Goal: Task Accomplishment & Management: Manage account settings

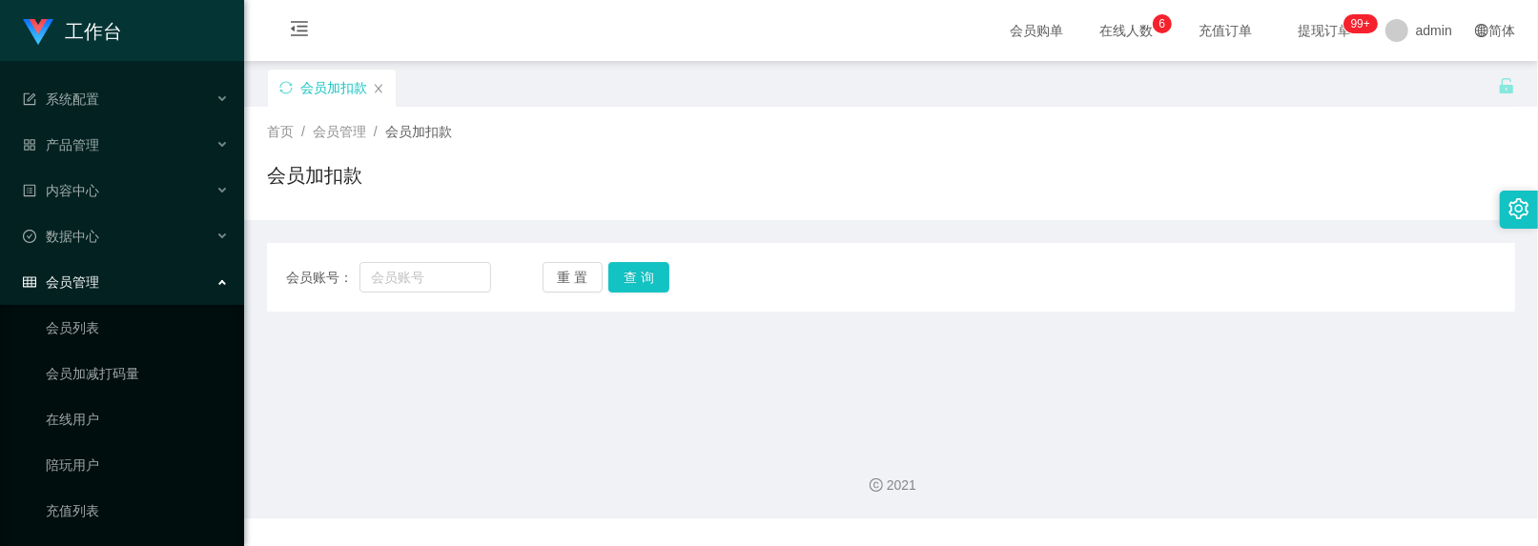
scroll to position [170, 0]
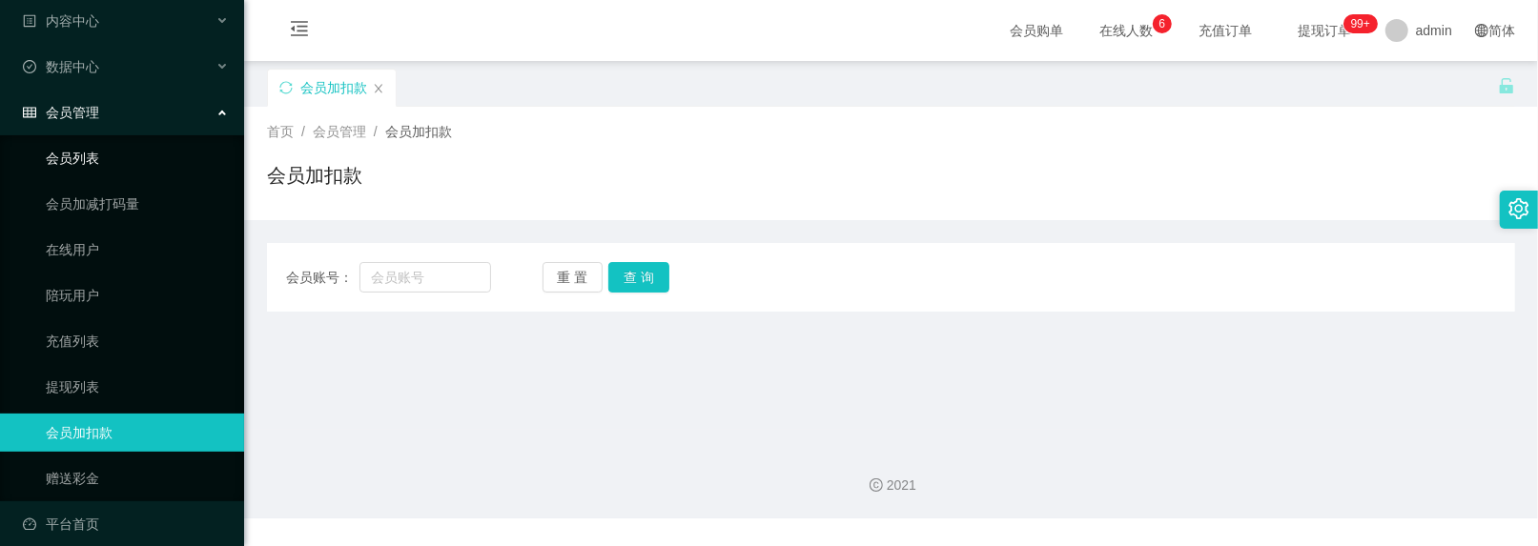
click at [92, 145] on link "会员列表" at bounding box center [137, 158] width 183 height 38
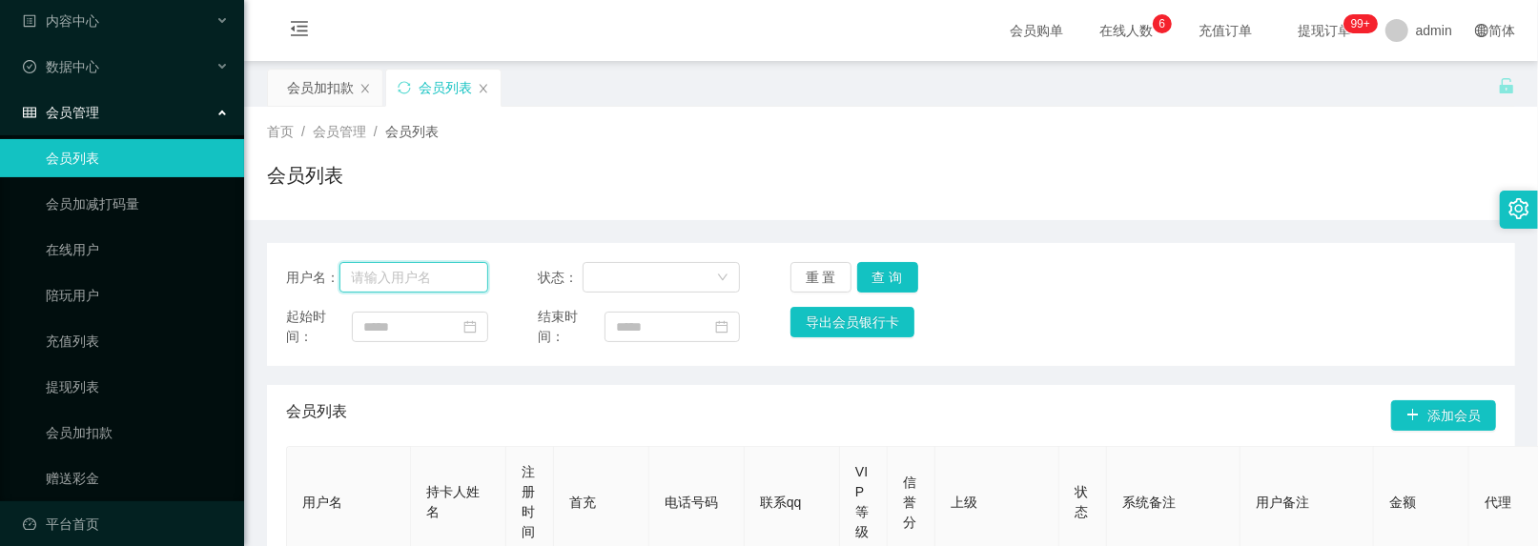
click at [421, 286] on input "text" at bounding box center [413, 277] width 148 height 31
click at [303, 80] on div "会员加扣款" at bounding box center [320, 88] width 67 height 36
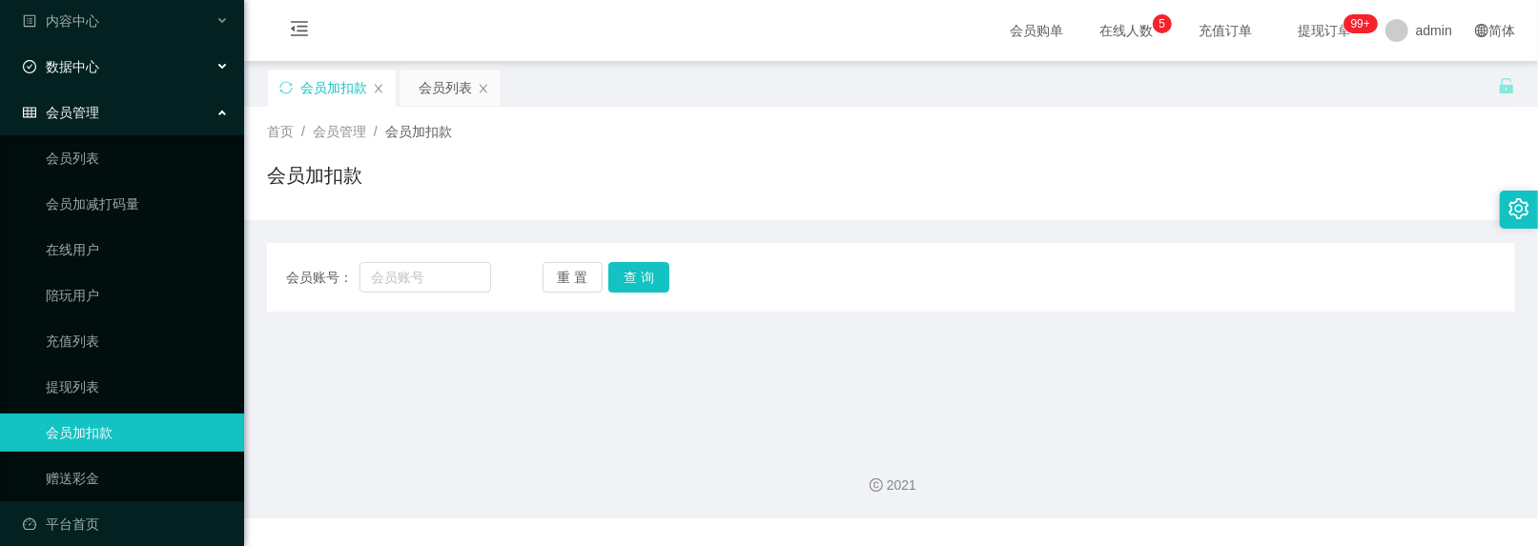
click at [145, 48] on div "数据中心" at bounding box center [122, 67] width 244 height 38
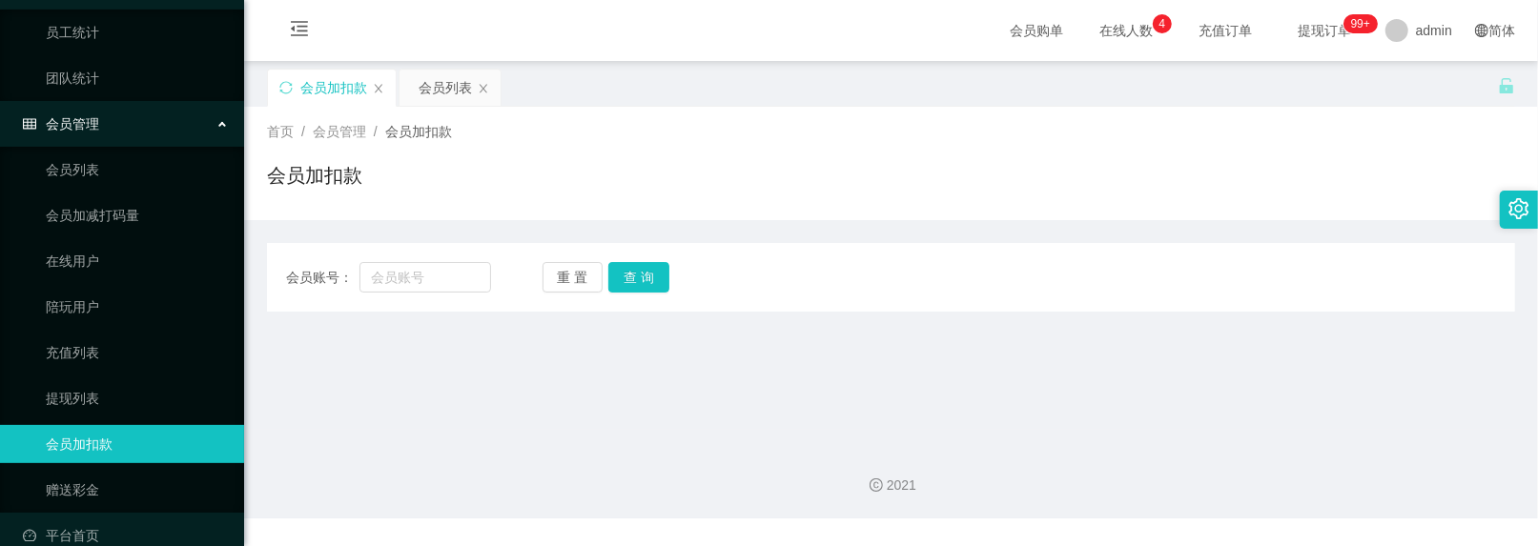
scroll to position [265, 0]
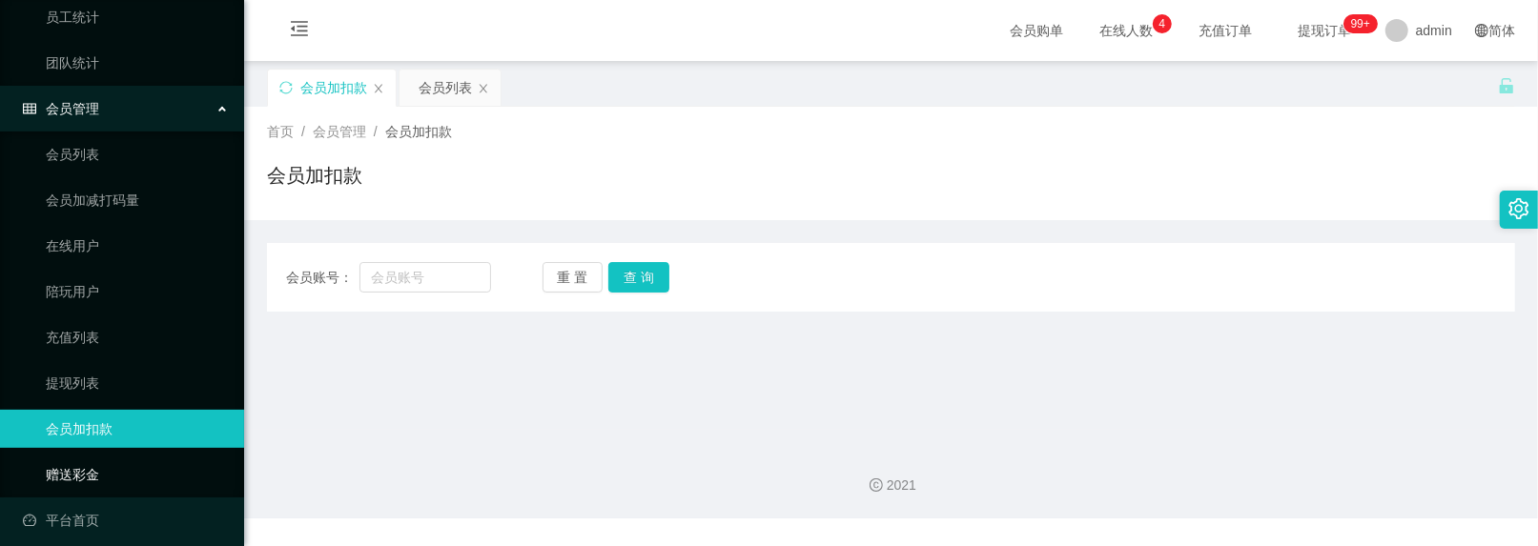
click at [73, 473] on link "赠送彩金" at bounding box center [137, 475] width 183 height 38
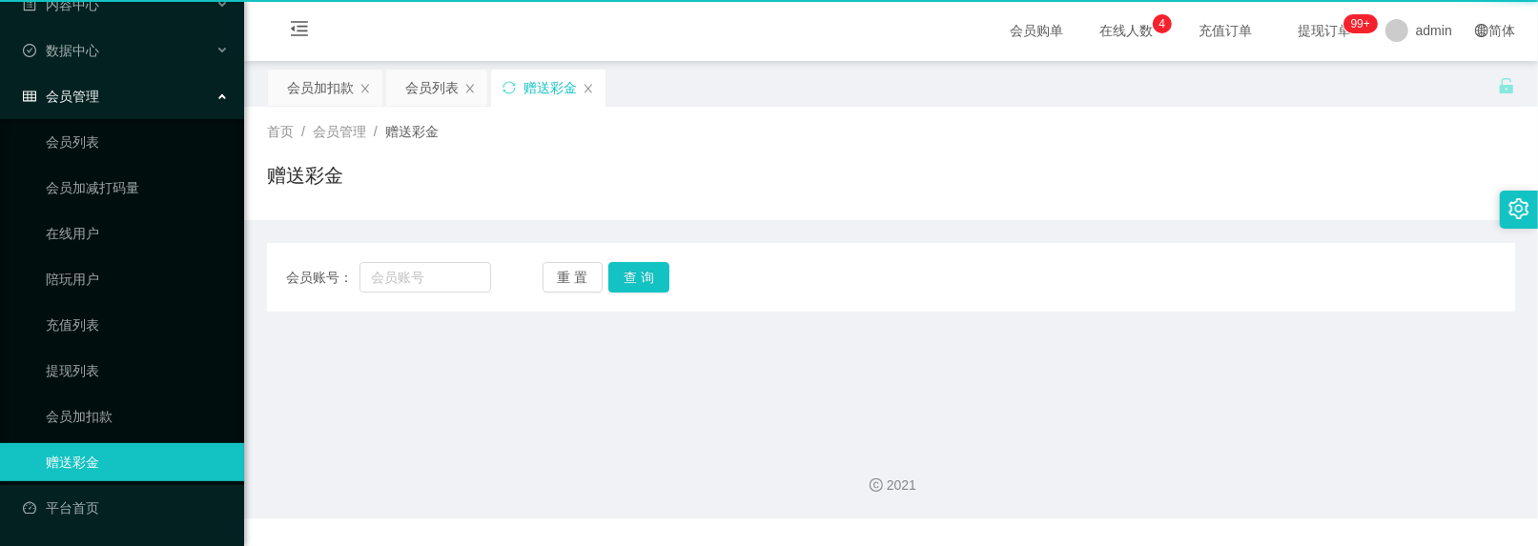
scroll to position [170, 0]
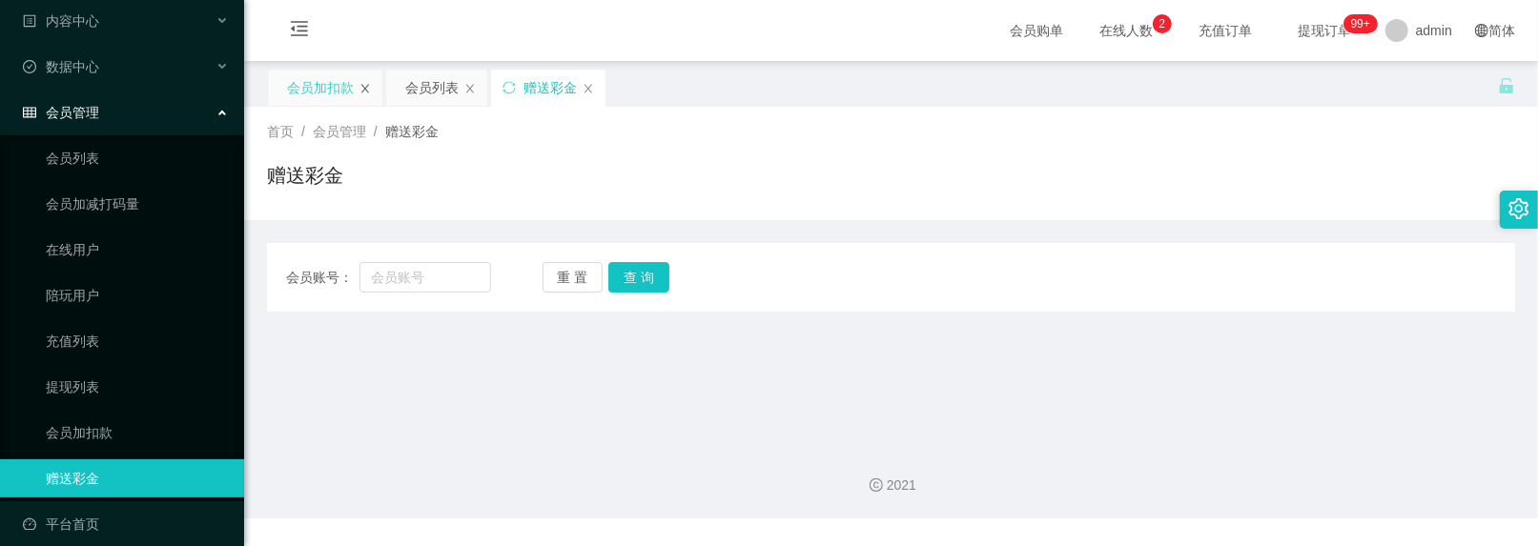
click at [370, 92] on icon "图标: close" at bounding box center [365, 88] width 11 height 11
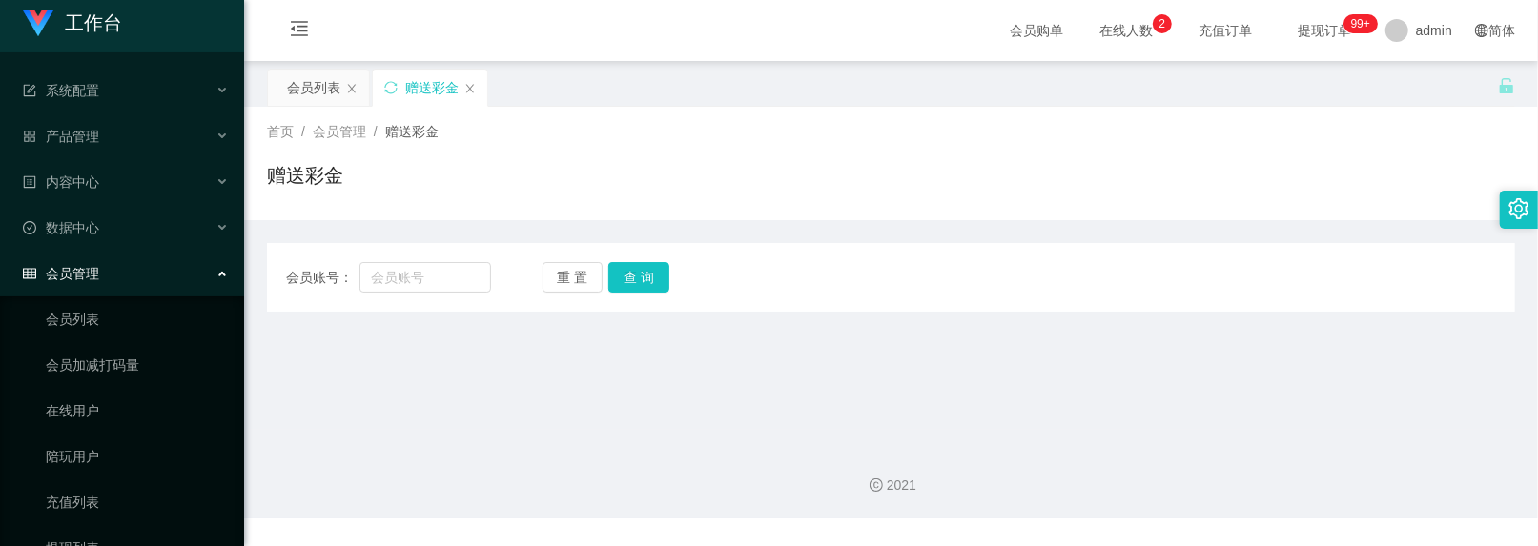
scroll to position [0, 0]
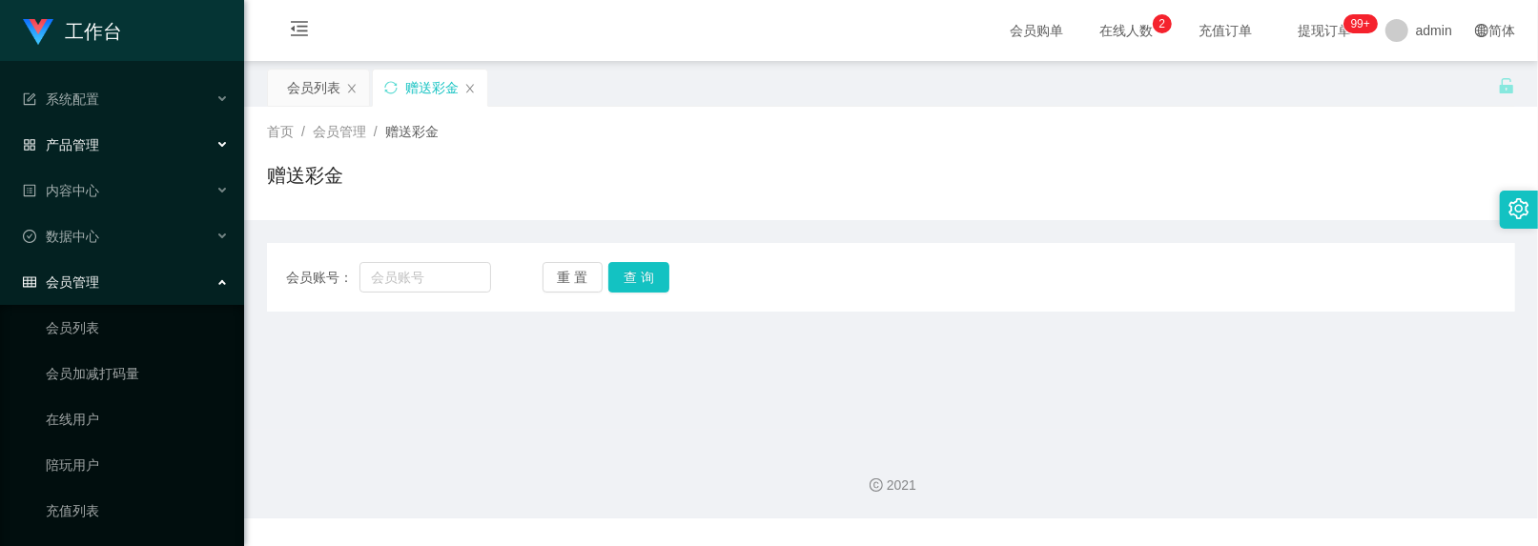
click at [145, 146] on div "产品管理" at bounding box center [122, 145] width 244 height 38
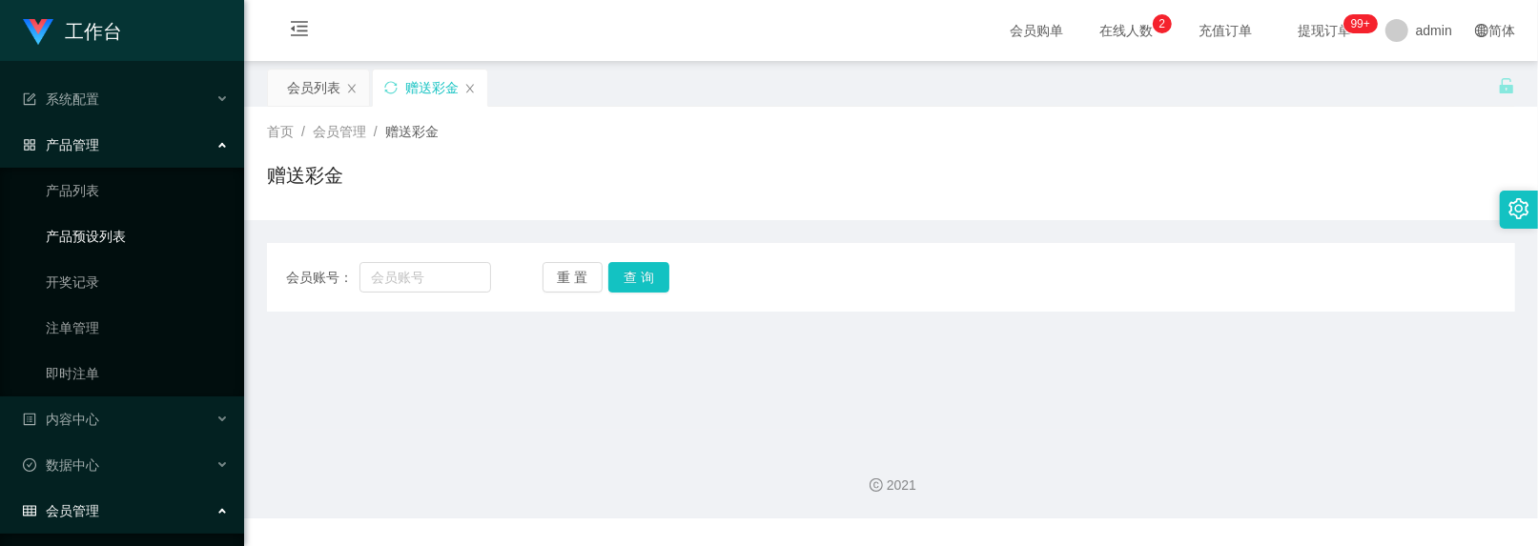
click at [103, 226] on link "产品预设列表" at bounding box center [137, 236] width 183 height 38
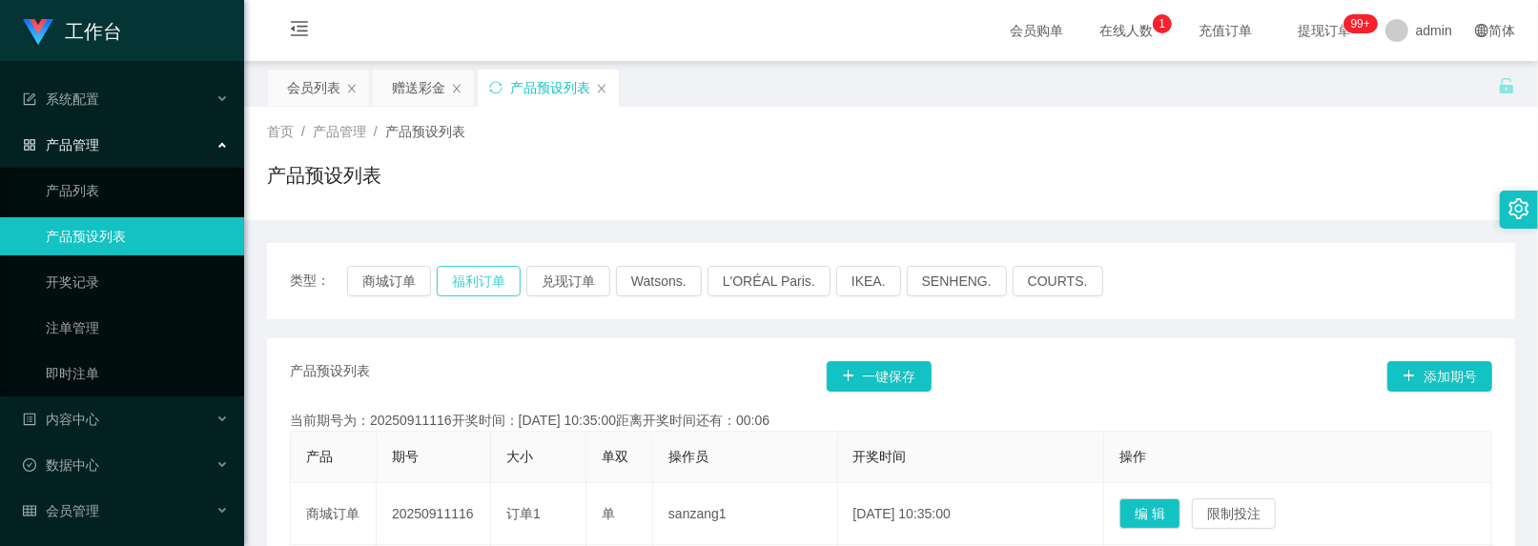
click at [496, 268] on button "福利订单" at bounding box center [479, 281] width 84 height 31
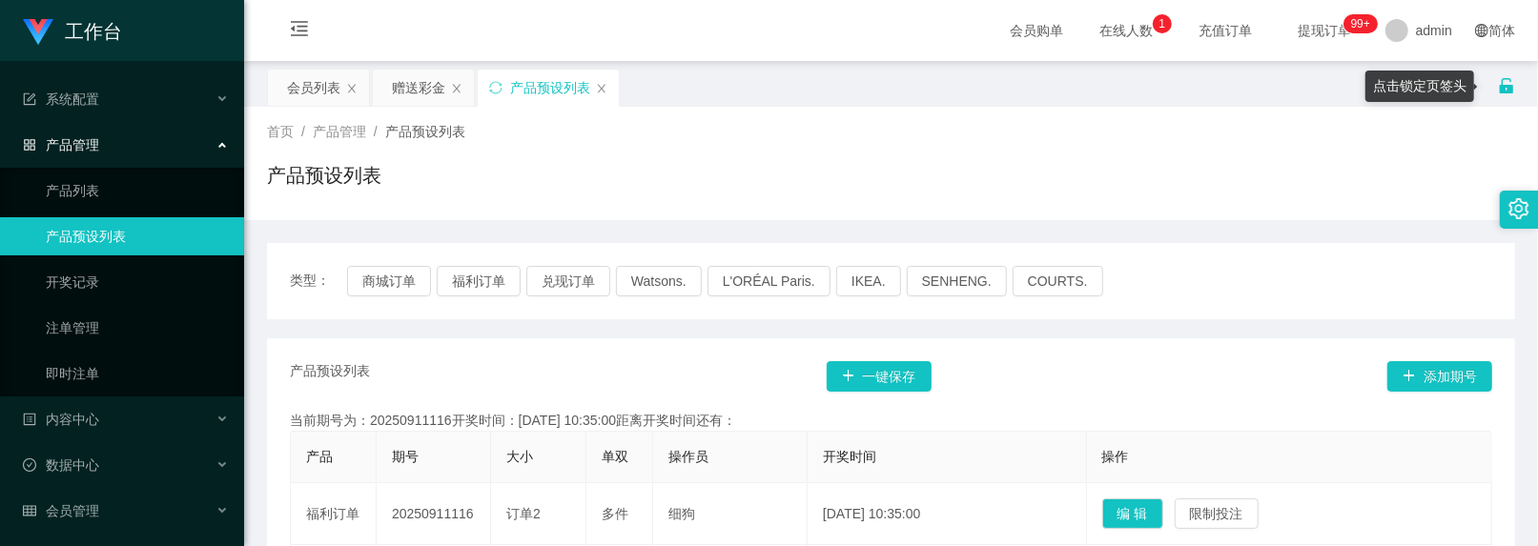
click at [1498, 82] on icon "图标: unlock" at bounding box center [1506, 85] width 17 height 17
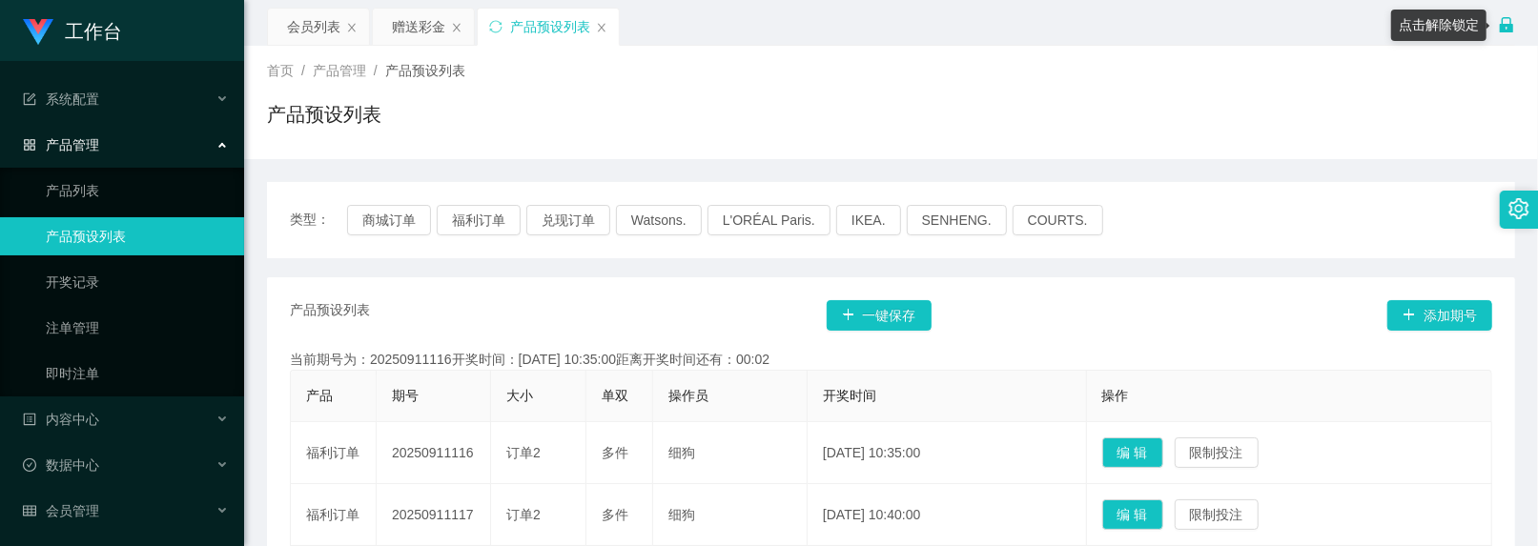
click at [1504, 29] on icon "图标: lock" at bounding box center [1506, 24] width 13 height 15
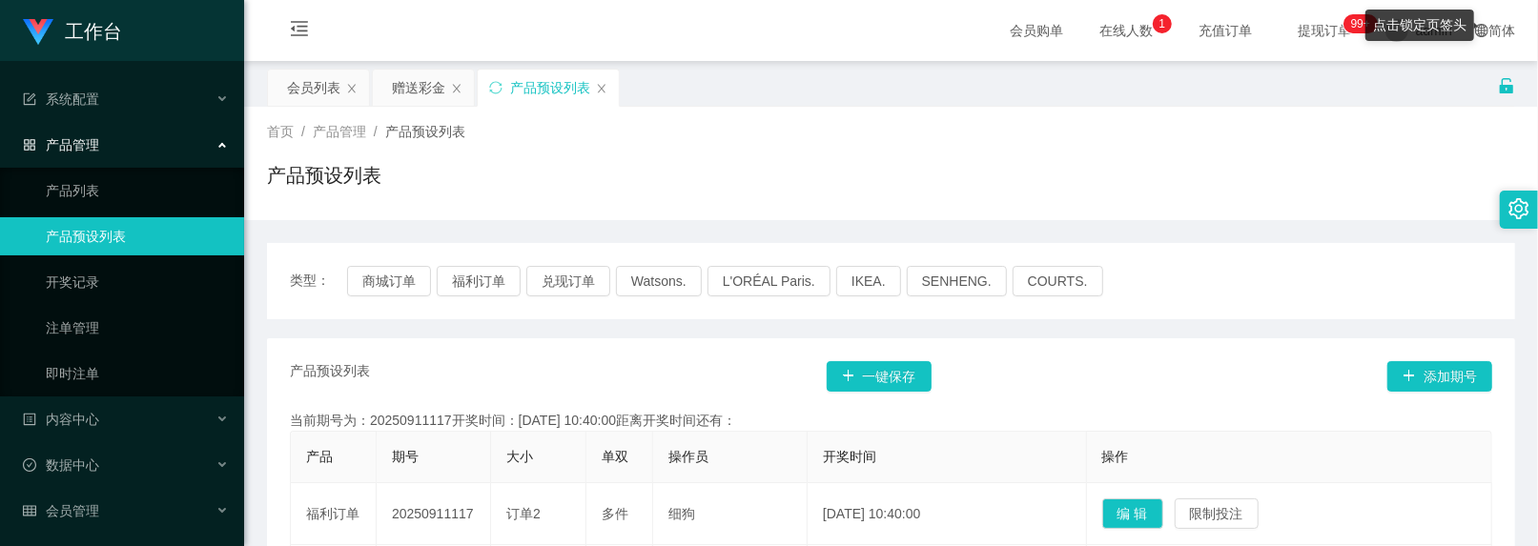
click at [1500, 88] on icon "图标: unlock" at bounding box center [1506, 85] width 13 height 15
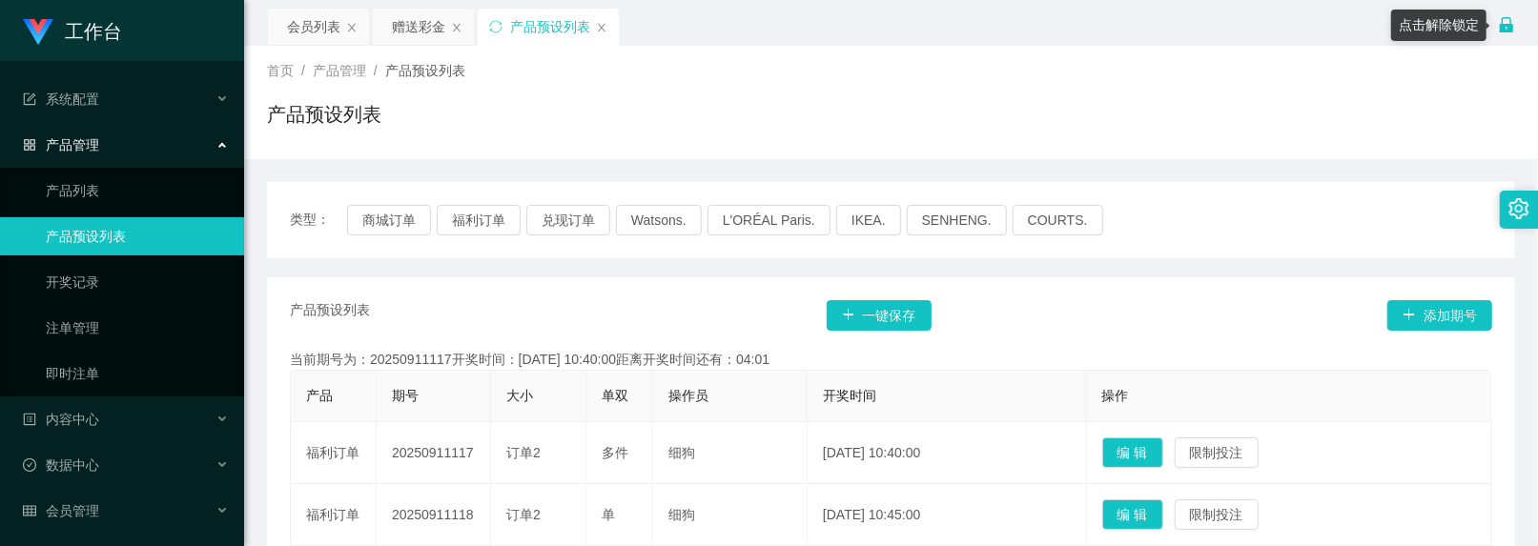
click at [1511, 27] on icon "图标: lock" at bounding box center [1506, 24] width 13 height 15
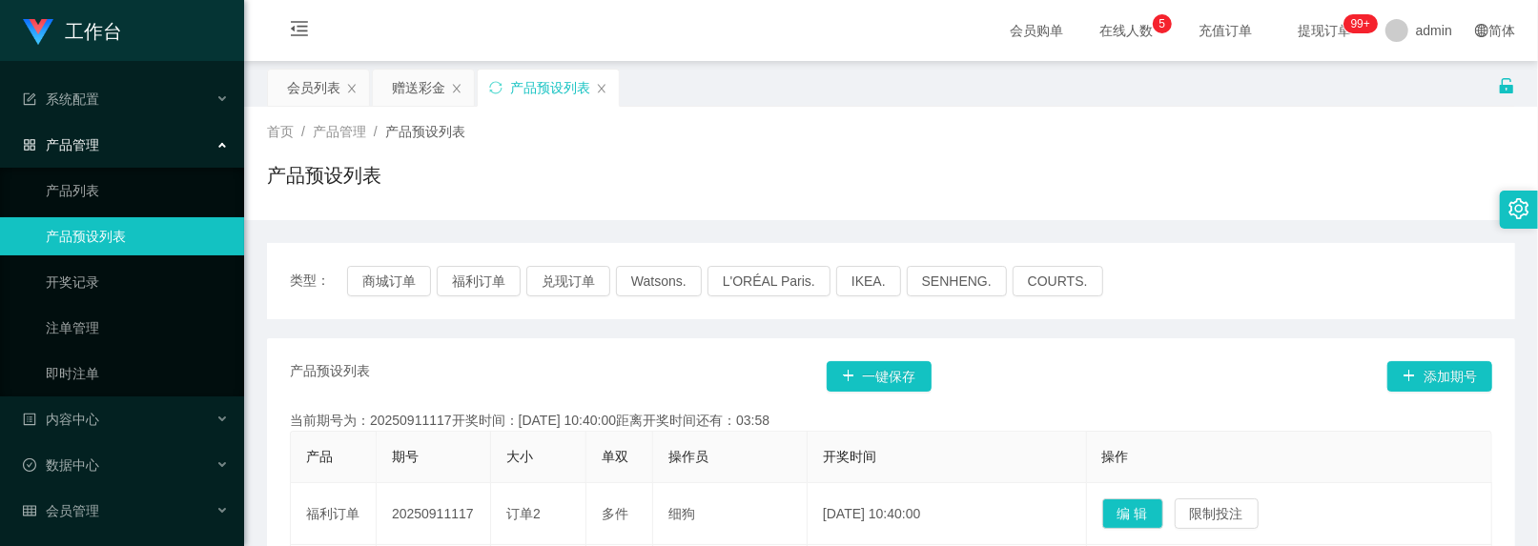
click at [1301, 28] on span "提现订单 99+" at bounding box center [1324, 30] width 72 height 13
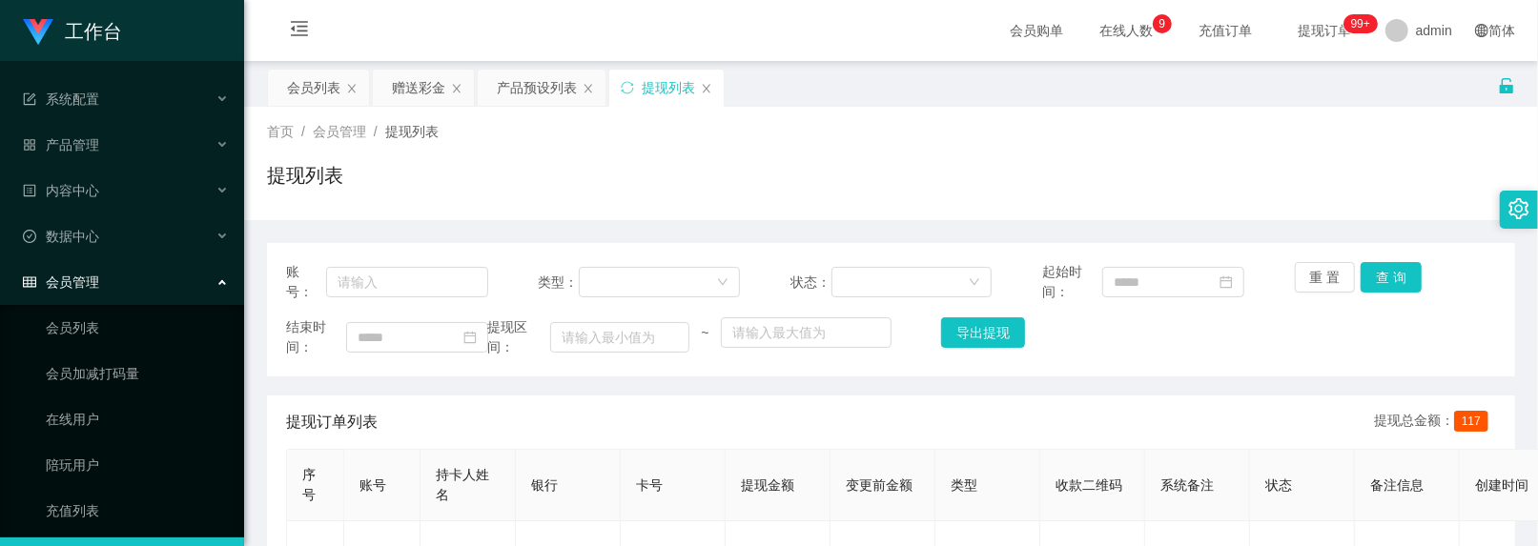
click at [1498, 81] on icon "图标: unlock" at bounding box center [1506, 85] width 17 height 17
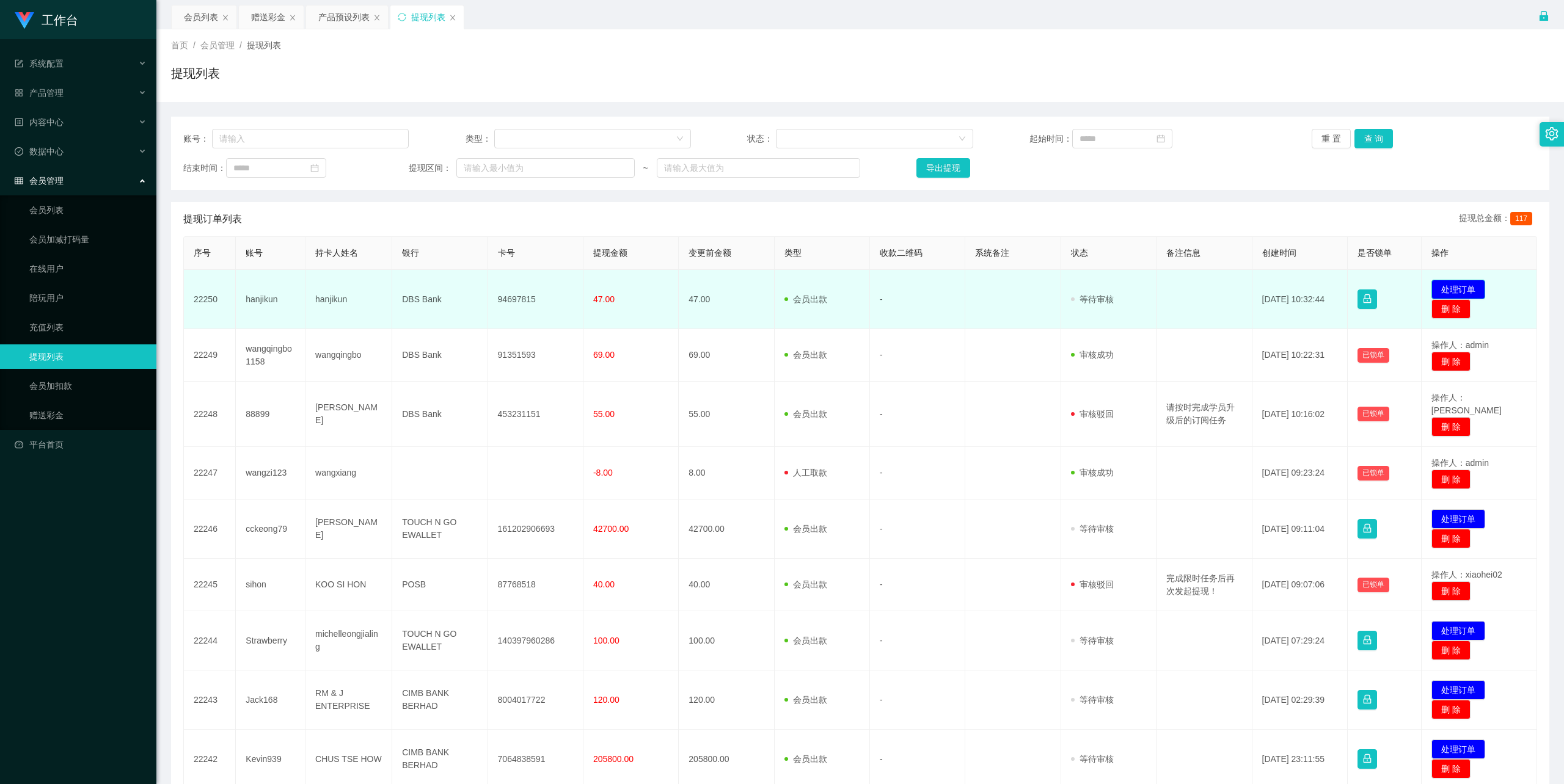
click at [985, 282] on button "处理订单" at bounding box center [1458, 290] width 54 height 20
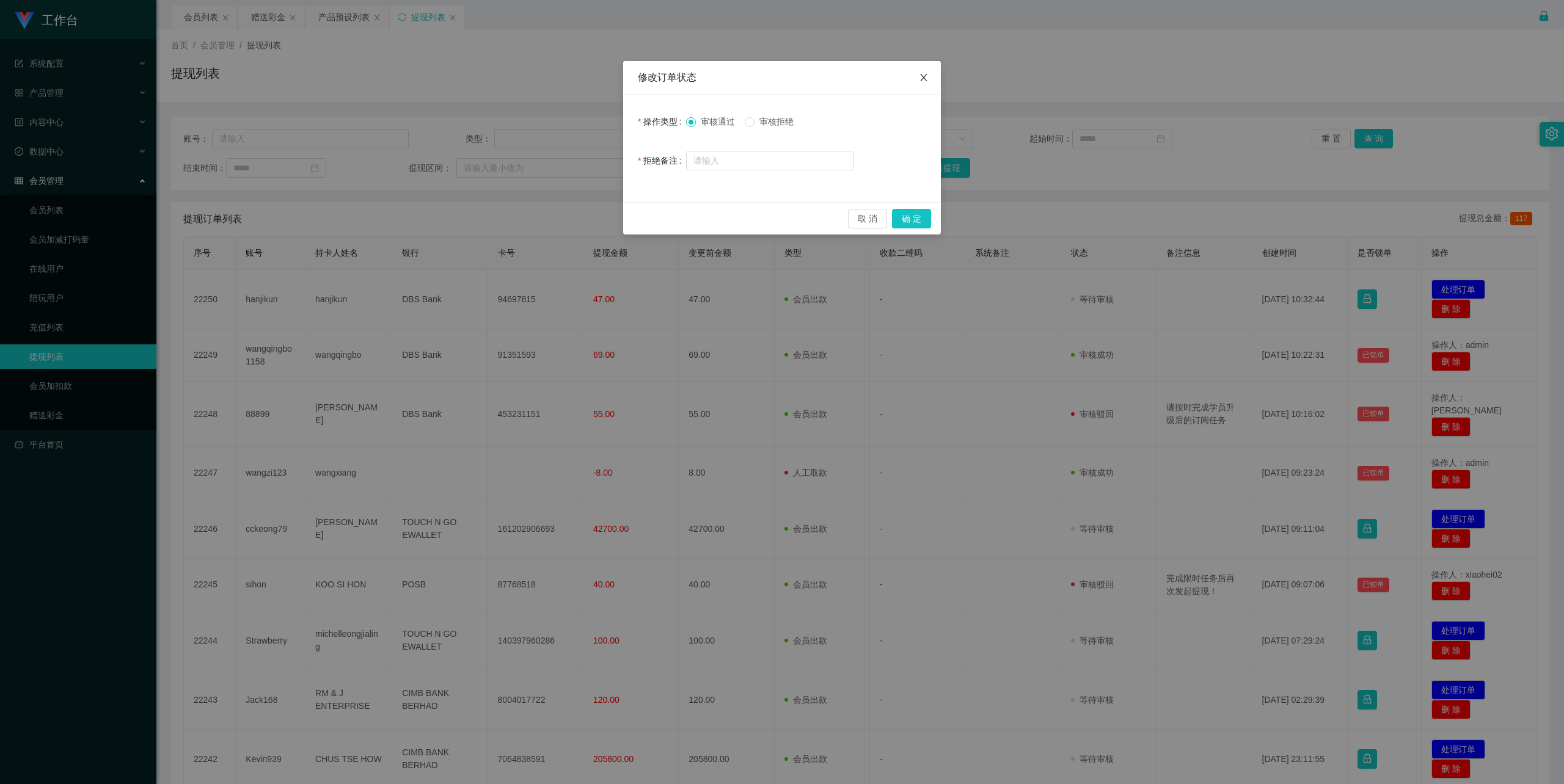
click at [922, 79] on icon "图标: close" at bounding box center [923, 77] width 10 height 10
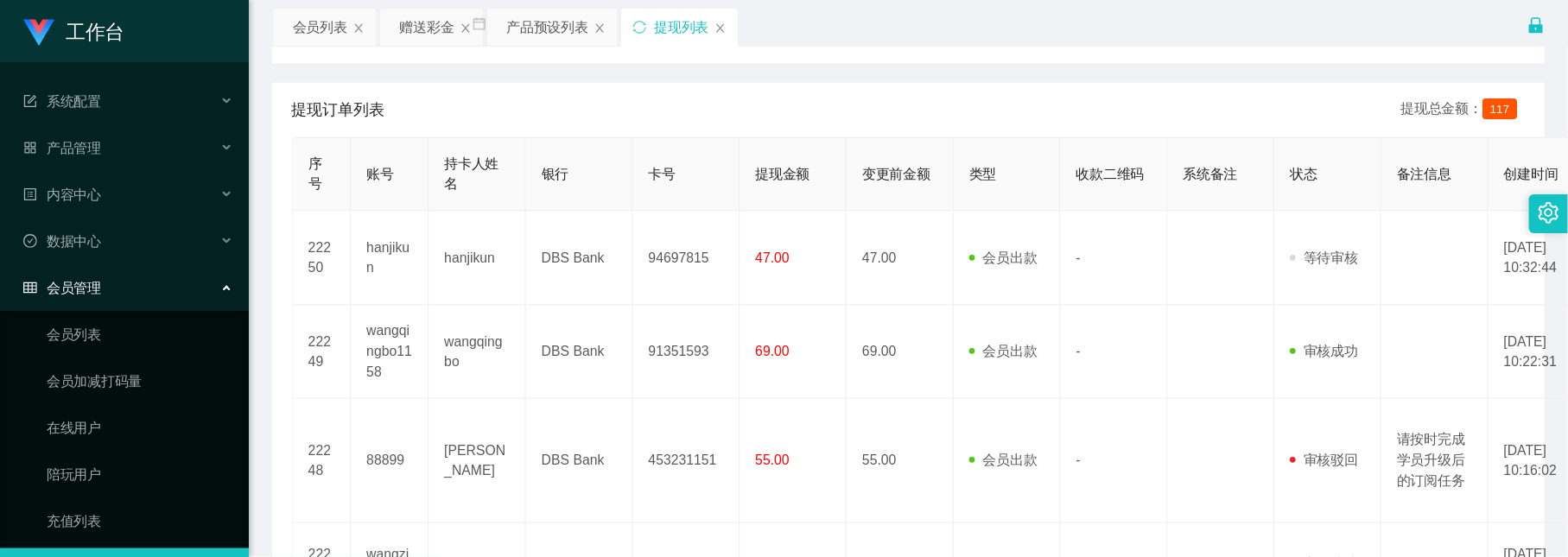
scroll to position [231, 0]
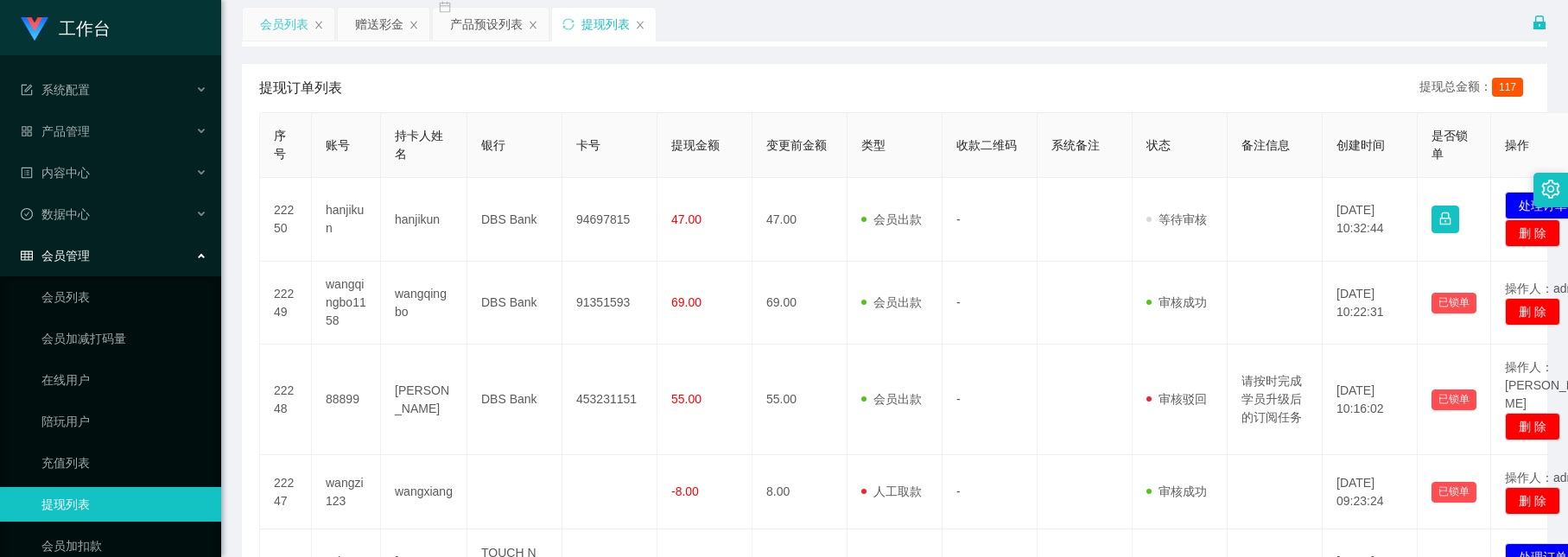
click at [289, 27] on div "会员列表" at bounding box center [284, 24] width 48 height 33
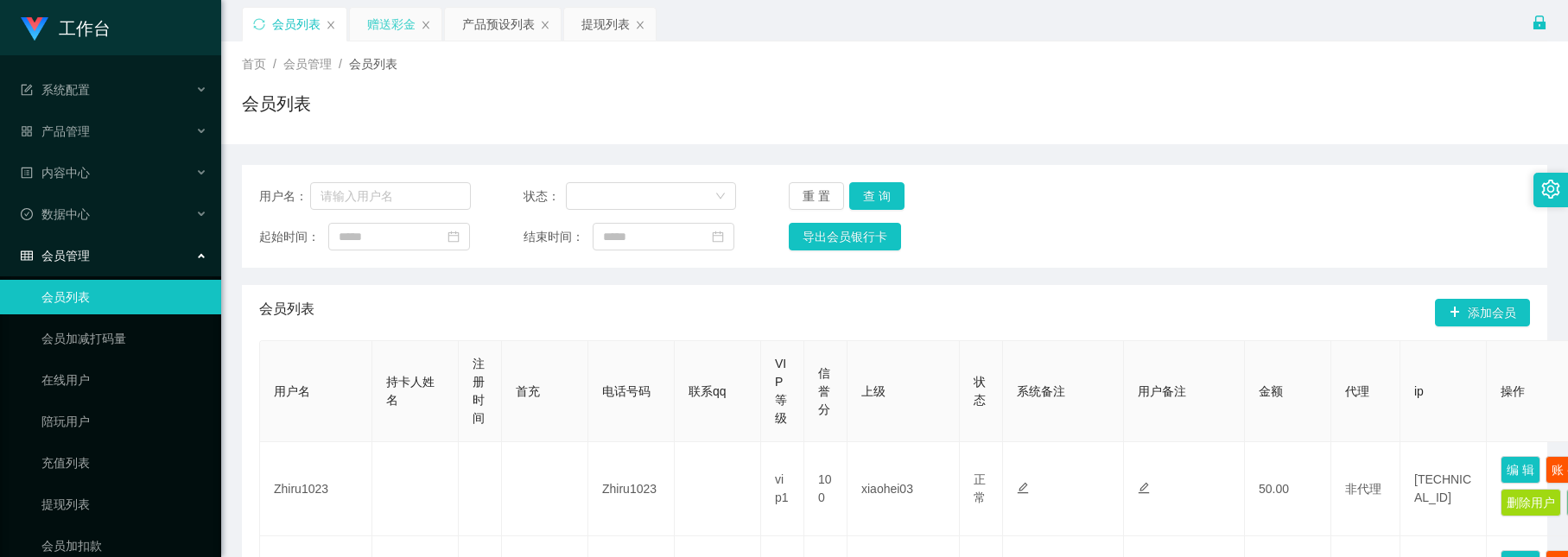
click at [373, 19] on div "赠送彩金" at bounding box center [390, 24] width 48 height 33
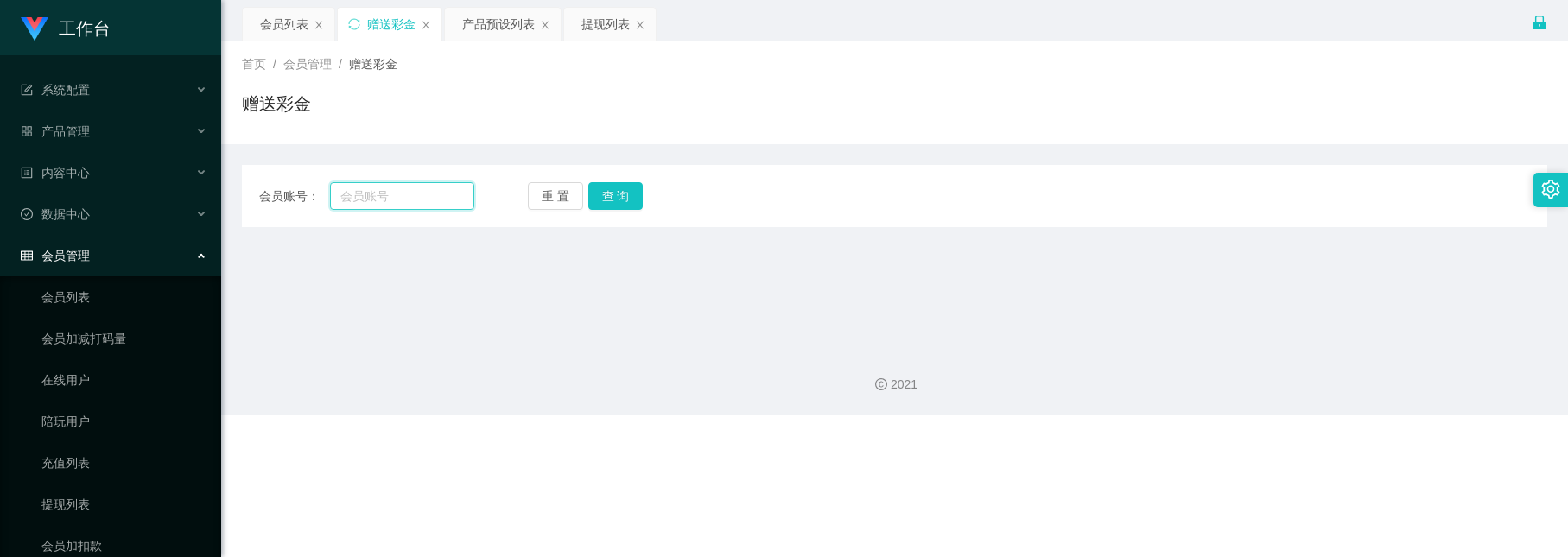
click at [415, 187] on input "text" at bounding box center [401, 196] width 143 height 28
